Goal: Check status: Check status

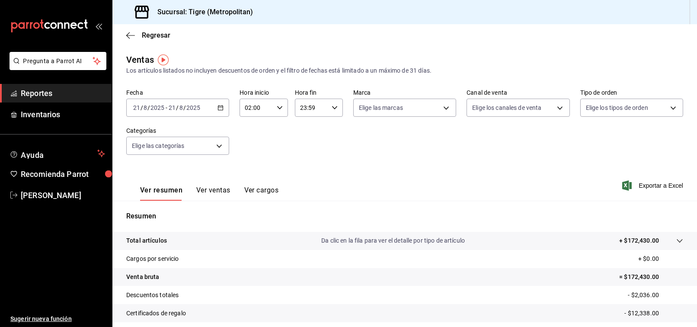
click at [218, 108] on icon "button" at bounding box center [221, 108] width 6 height 6
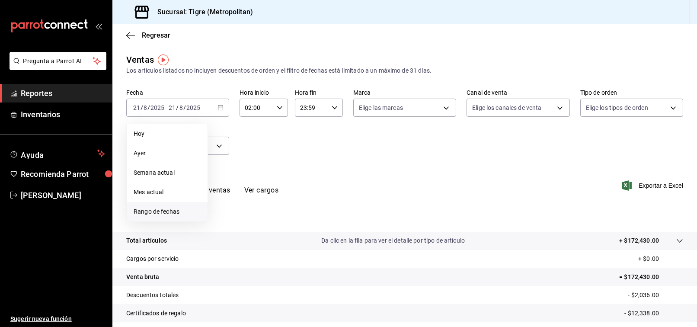
click at [155, 215] on span "Rango de fechas" at bounding box center [167, 211] width 67 height 9
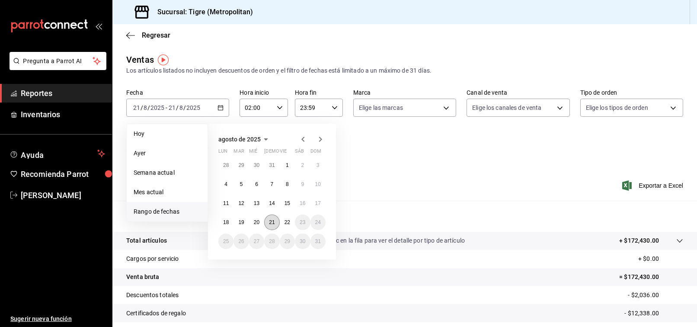
click at [269, 222] on abbr "21" at bounding box center [272, 222] width 6 height 6
click at [283, 222] on button "22" at bounding box center [287, 223] width 15 height 16
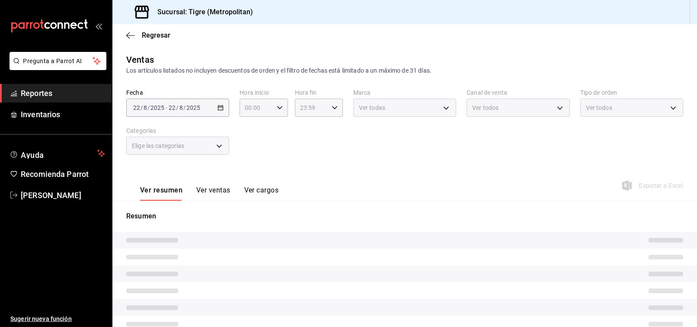
type input "02:00"
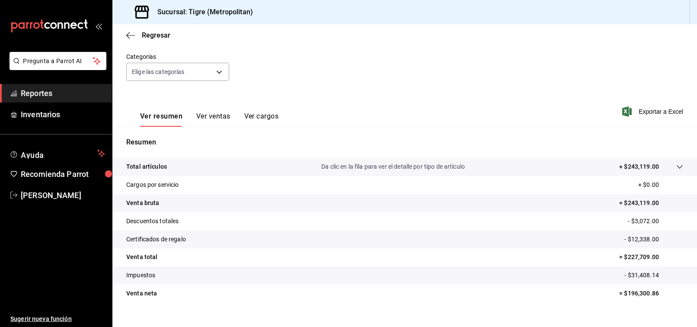
scroll to position [87, 0]
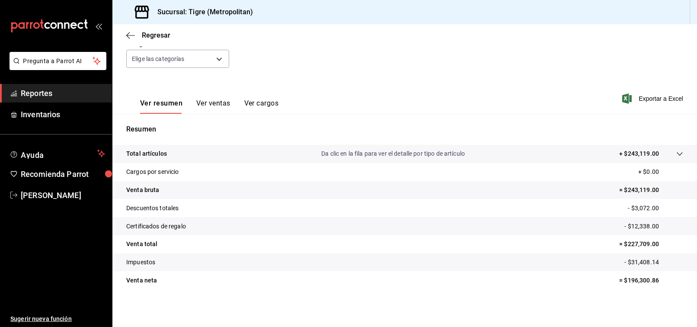
click at [647, 243] on p "= $227,709.00" at bounding box center [651, 244] width 64 height 9
copy p "227,709.00"
click at [41, 193] on span "[PERSON_NAME]" at bounding box center [63, 195] width 84 height 12
